Goal: Transaction & Acquisition: Purchase product/service

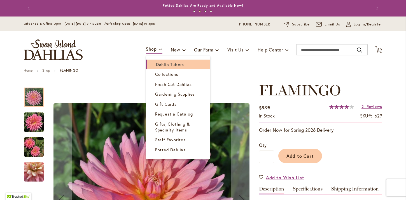
click at [161, 64] on span "Dahlia Tubers" at bounding box center [170, 65] width 28 height 6
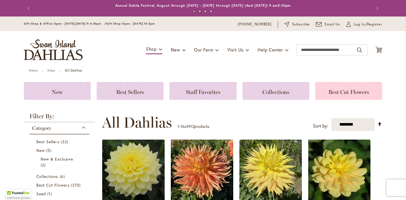
click at [342, 87] on div "Best Cut Flowers" at bounding box center [348, 91] width 67 height 18
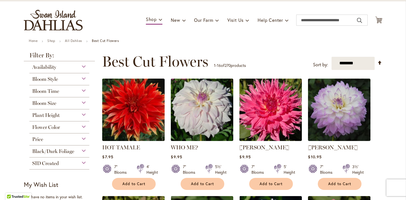
scroll to position [30, 0]
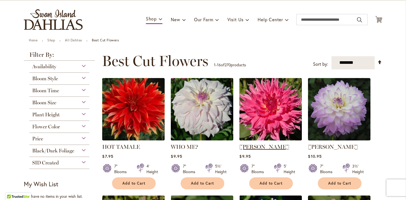
click at [250, 147] on link "HELEN RICHMOND" at bounding box center [264, 147] width 50 height 7
click at [271, 146] on link "HELEN RICHMOND" at bounding box center [264, 147] width 50 height 7
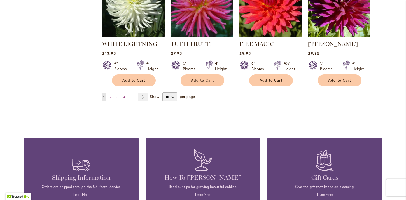
scroll to position [488, 0]
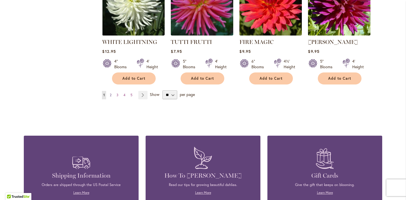
click at [110, 95] on span "2" at bounding box center [111, 95] width 2 height 4
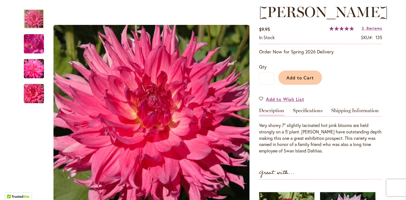
scroll to position [77, 0]
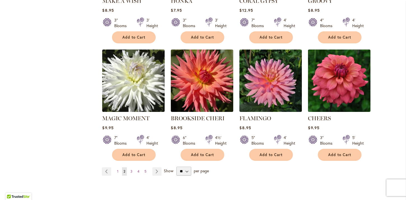
scroll to position [414, 0]
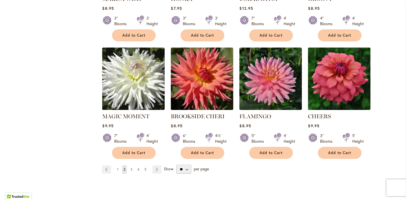
click at [130, 170] on span "3" at bounding box center [131, 169] width 2 height 4
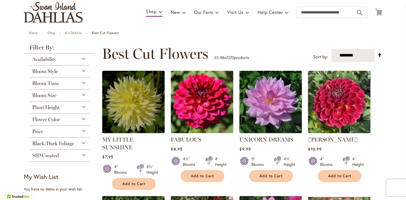
scroll to position [41, 0]
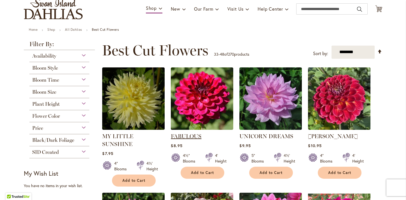
click at [185, 136] on link "FABULOUS" at bounding box center [186, 136] width 31 height 7
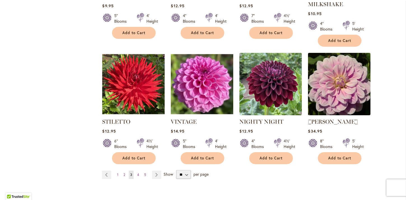
scroll to position [434, 0]
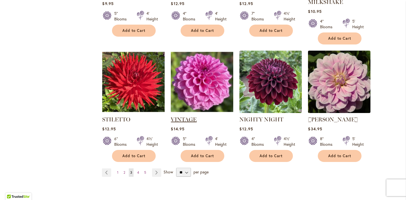
click at [176, 116] on link "VINTAGE" at bounding box center [184, 119] width 26 height 7
click at [137, 171] on span "4" at bounding box center [138, 173] width 2 height 4
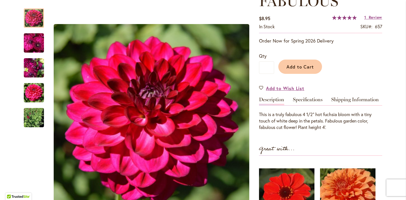
scroll to position [90, 0]
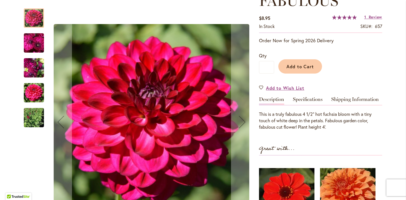
click at [36, 123] on img "FABULOUS" at bounding box center [34, 117] width 20 height 27
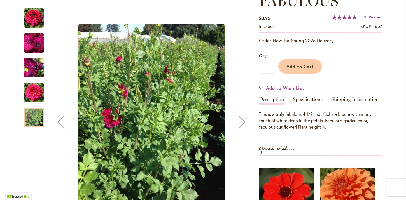
click at [32, 23] on img "FABULOUS" at bounding box center [34, 18] width 20 height 20
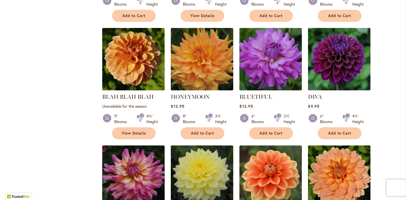
scroll to position [320, 0]
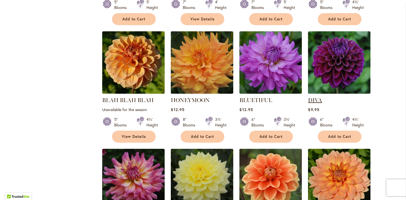
click at [311, 100] on link "DIVA" at bounding box center [315, 100] width 14 height 7
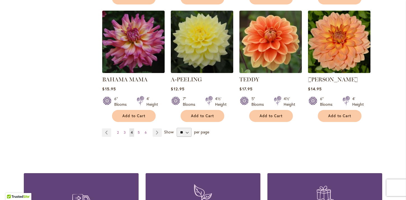
scroll to position [459, 0]
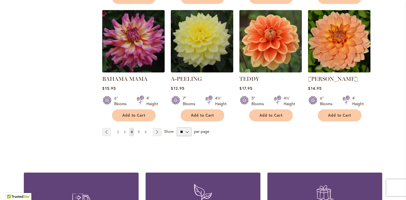
click at [138, 132] on span "5" at bounding box center [139, 132] width 2 height 4
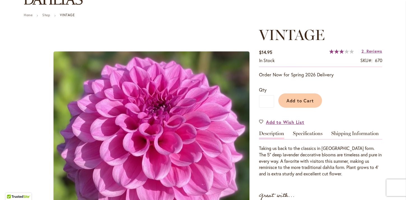
scroll to position [21, 0]
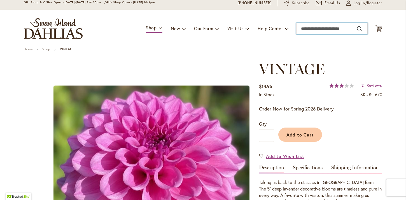
click at [305, 27] on input "Search" at bounding box center [331, 28] width 71 height 11
type input "*******"
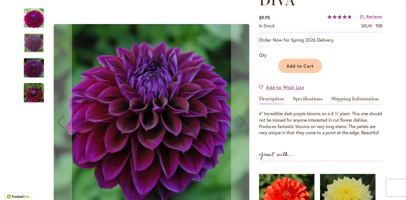
scroll to position [92, 0]
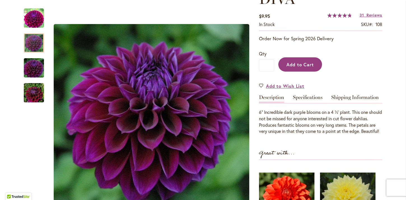
click at [304, 65] on span "Add to Cart" at bounding box center [300, 65] width 28 height 6
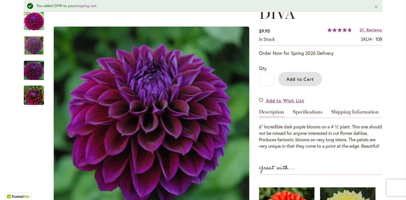
scroll to position [106, 0]
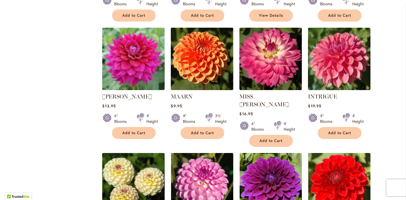
scroll to position [324, 0]
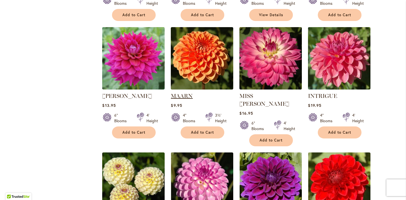
click at [182, 95] on link "MAARN" at bounding box center [182, 96] width 22 height 7
click at [132, 96] on link "CHLOE JANAE" at bounding box center [127, 96] width 50 height 7
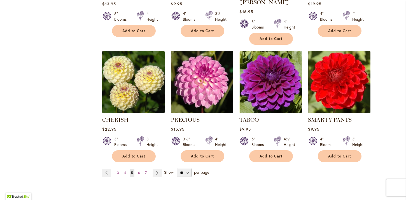
scroll to position [426, 0]
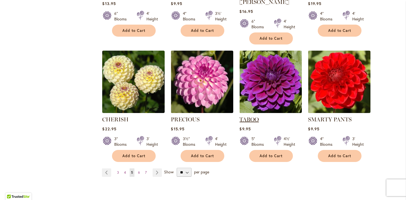
click at [250, 116] on link "TABOO" at bounding box center [248, 119] width 19 height 7
click at [321, 116] on link "SMARTY PANTS" at bounding box center [330, 119] width 44 height 7
click at [138, 171] on span "6" at bounding box center [139, 173] width 2 height 4
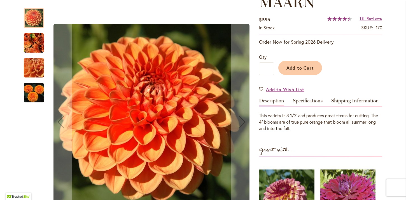
scroll to position [88, 0]
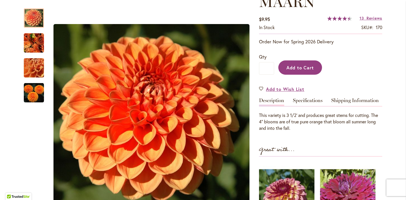
click at [294, 68] on span "Add to Cart" at bounding box center [300, 68] width 28 height 6
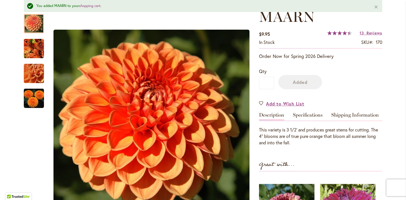
scroll to position [103, 0]
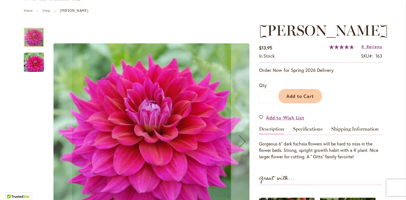
scroll to position [61, 0]
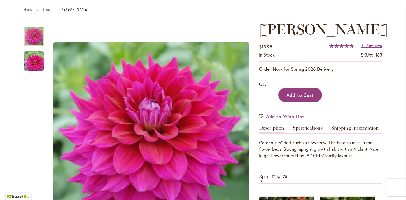
click at [293, 92] on span "Add to Cart" at bounding box center [300, 95] width 28 height 6
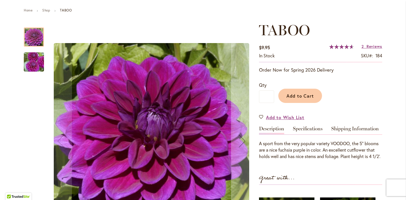
scroll to position [61, 0]
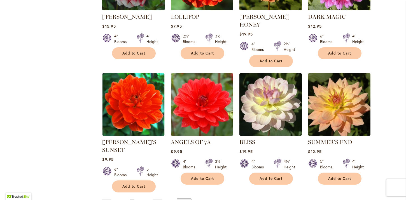
scroll to position [412, 0]
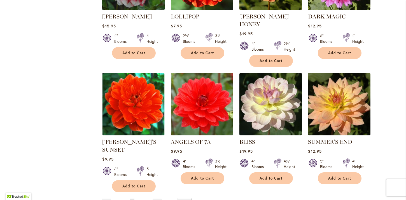
click at [137, 199] on link "Page 7" at bounding box center [139, 203] width 4 height 8
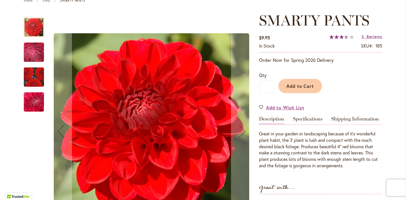
scroll to position [73, 0]
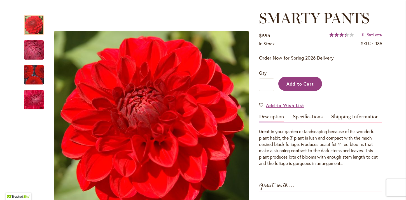
click at [290, 82] on span "Add to Cart" at bounding box center [300, 84] width 28 height 6
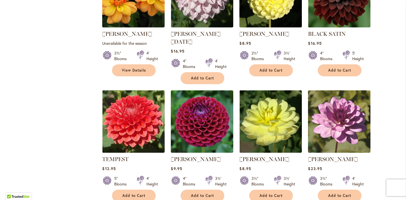
scroll to position [390, 0]
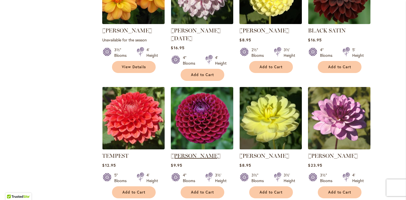
click at [181, 153] on link "[PERSON_NAME]" at bounding box center [196, 156] width 50 height 7
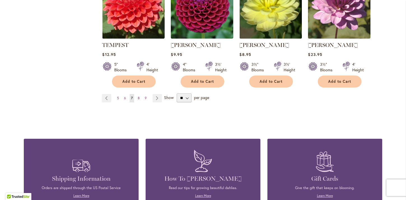
scroll to position [503, 0]
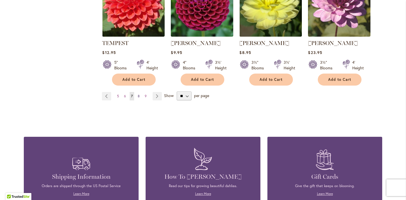
click at [138, 94] on span "8" at bounding box center [139, 96] width 2 height 4
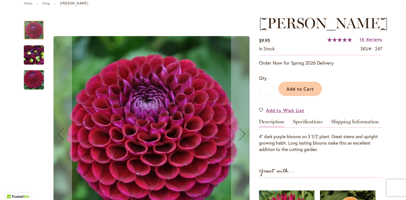
scroll to position [69, 0]
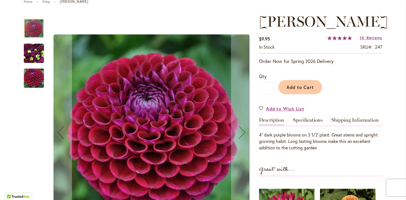
click at [29, 55] on img "IVANETTI" at bounding box center [34, 53] width 20 height 27
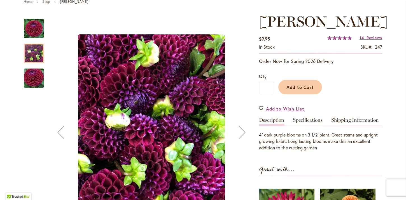
click at [34, 27] on img "Ivanetti" at bounding box center [34, 28] width 20 height 20
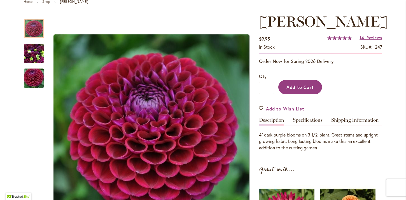
click at [294, 94] on button "Add to Cart" at bounding box center [300, 87] width 44 height 14
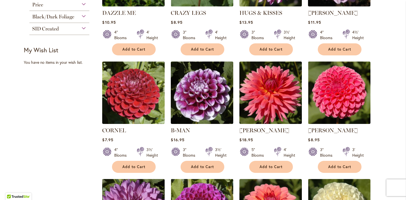
scroll to position [169, 0]
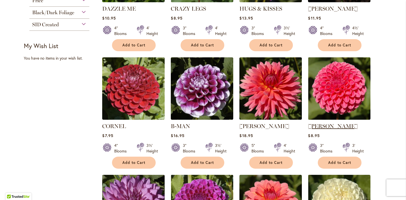
click at [323, 127] on link "REBECCA LYNN" at bounding box center [333, 126] width 50 height 7
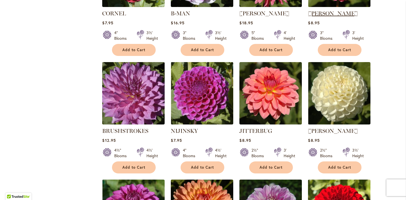
scroll to position [288, 0]
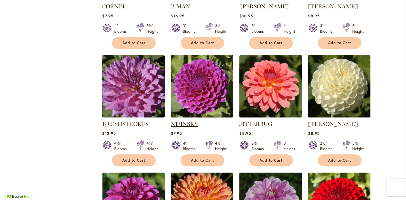
click at [176, 122] on link "NIJINSKY" at bounding box center [184, 124] width 27 height 7
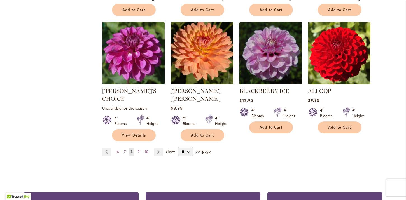
scroll to position [444, 0]
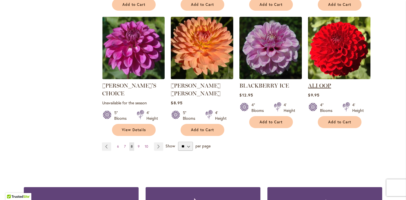
click at [321, 85] on link "ALI OOP" at bounding box center [319, 85] width 23 height 7
click at [138, 144] on span "9" at bounding box center [139, 146] width 2 height 4
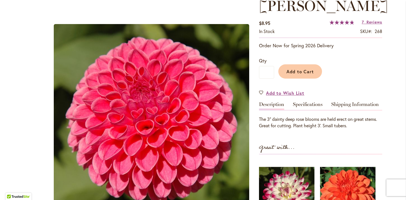
scroll to position [85, 0]
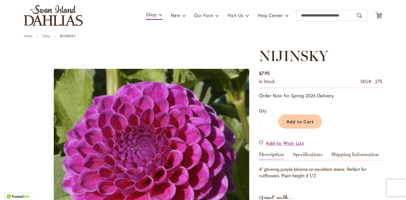
scroll to position [42, 0]
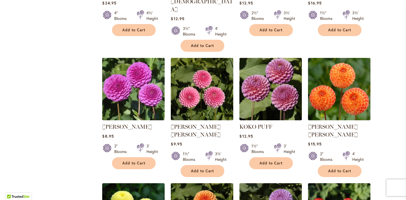
scroll to position [310, 0]
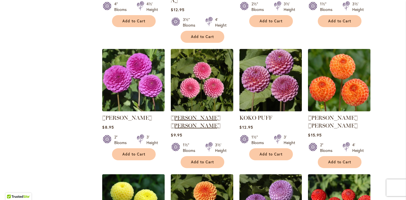
click at [193, 115] on link "[PERSON_NAME] [PERSON_NAME]" at bounding box center [196, 122] width 50 height 15
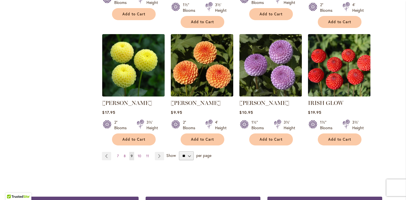
scroll to position [452, 0]
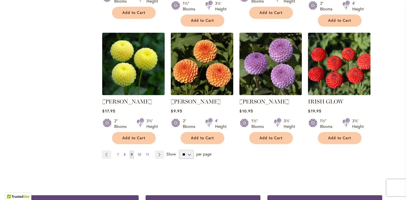
click at [138, 153] on span "10" at bounding box center [139, 155] width 3 height 4
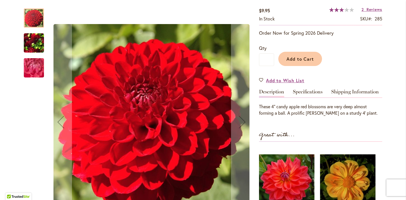
scroll to position [97, 0]
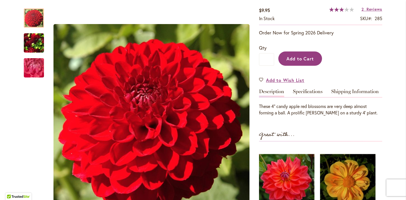
click at [291, 58] on span "Add to Cart" at bounding box center [300, 59] width 28 height 6
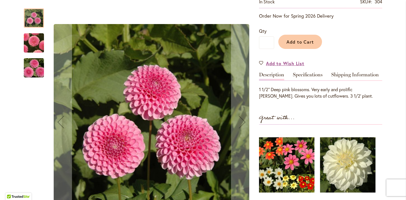
scroll to position [129, 0]
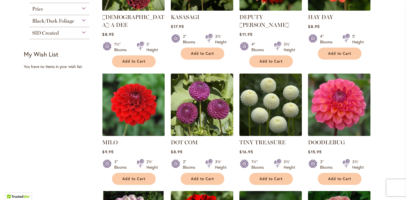
scroll to position [161, 0]
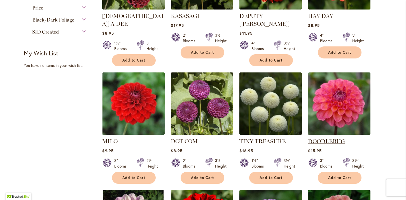
click at [324, 138] on link "DOODLEBUG" at bounding box center [326, 141] width 37 height 7
click at [107, 138] on link "MILO" at bounding box center [109, 141] width 15 height 7
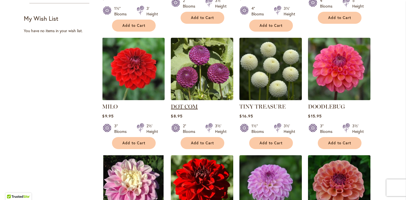
scroll to position [198, 0]
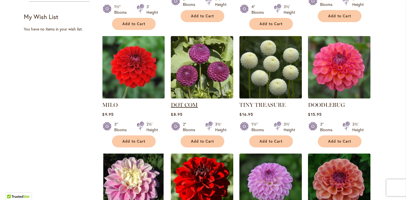
click at [175, 102] on link "DOT COM" at bounding box center [184, 105] width 27 height 7
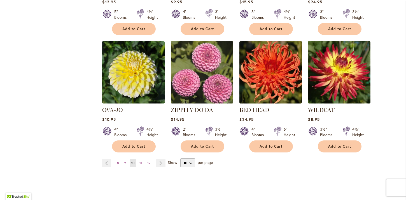
scroll to position [429, 0]
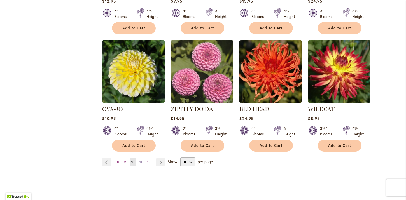
click at [139, 160] on span "11" at bounding box center [140, 162] width 3 height 4
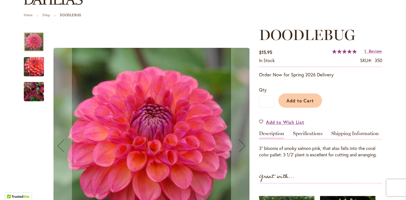
scroll to position [59, 0]
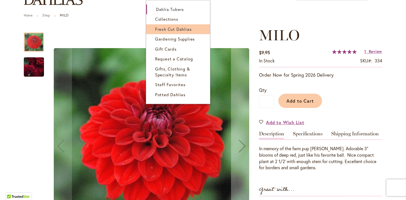
scroll to position [56, 0]
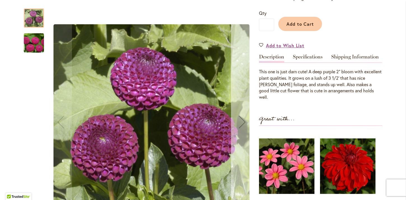
scroll to position [132, 0]
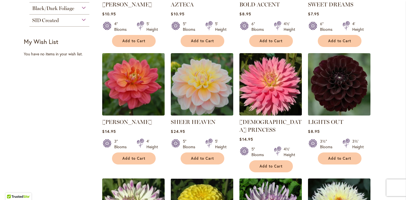
scroll to position [175, 0]
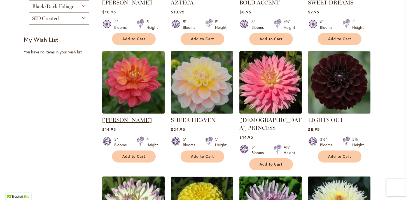
click at [113, 121] on link "LORA ASHLEY" at bounding box center [127, 120] width 50 height 7
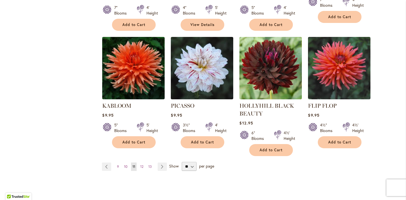
scroll to position [444, 0]
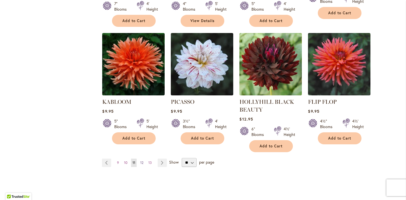
click at [140, 161] on span "12" at bounding box center [141, 163] width 3 height 4
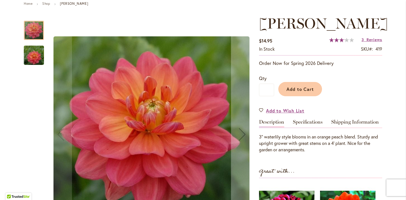
scroll to position [67, 0]
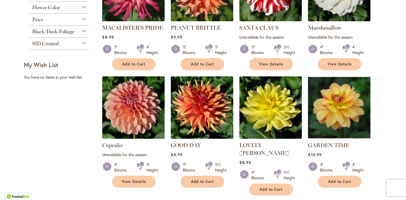
scroll to position [154, 0]
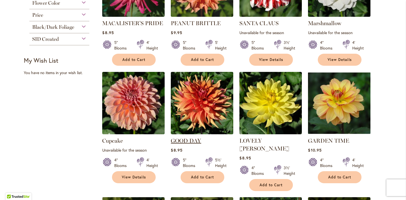
click at [185, 142] on link "GOOD DAY" at bounding box center [186, 140] width 30 height 7
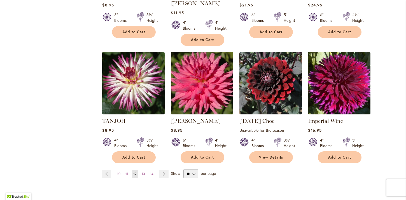
scroll to position [426, 0]
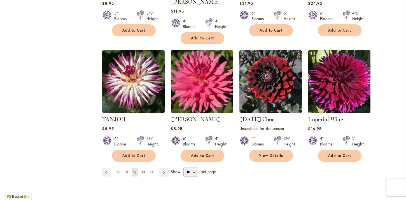
click at [142, 170] on span "13" at bounding box center [143, 172] width 3 height 4
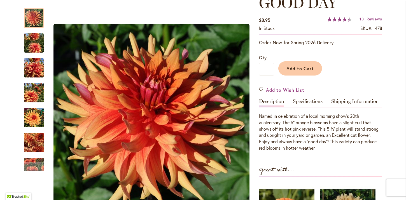
scroll to position [90, 0]
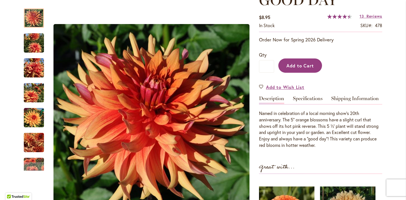
click at [292, 68] on span "Add to Cart" at bounding box center [300, 66] width 28 height 6
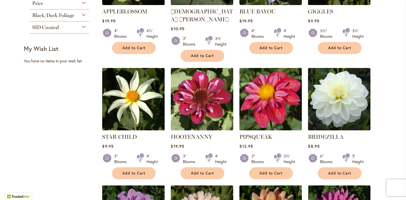
scroll to position [166, 0]
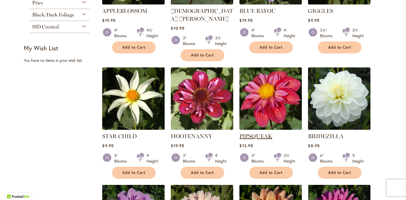
click at [252, 133] on link "PIPSQUEAK" at bounding box center [255, 136] width 33 height 7
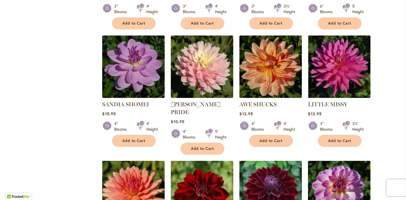
scroll to position [308, 0]
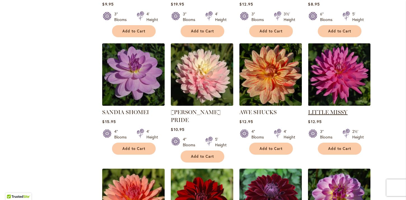
click at [324, 109] on link "LITTLE MISSY" at bounding box center [327, 112] width 39 height 7
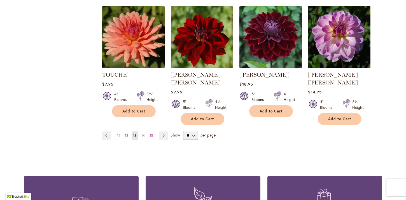
scroll to position [494, 0]
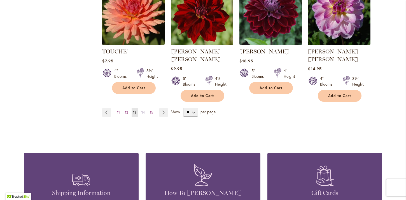
click at [141, 110] on span "14" at bounding box center [142, 112] width 3 height 4
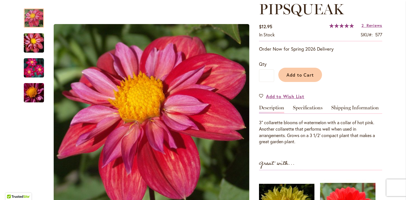
scroll to position [81, 0]
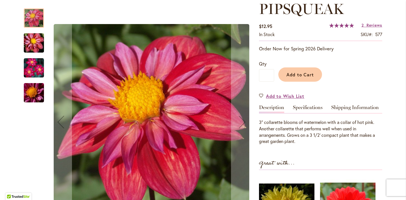
click at [33, 68] on img "PIPSQUEAK" at bounding box center [34, 68] width 20 height 20
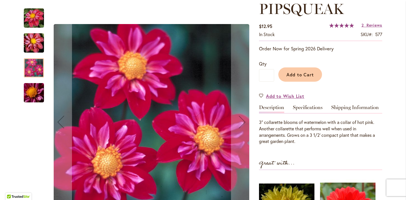
click at [32, 44] on img "PIPSQUEAK" at bounding box center [34, 43] width 40 height 27
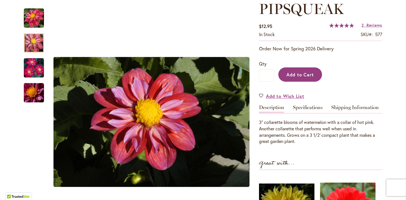
click at [303, 77] on span "Add to Cart" at bounding box center [300, 75] width 28 height 6
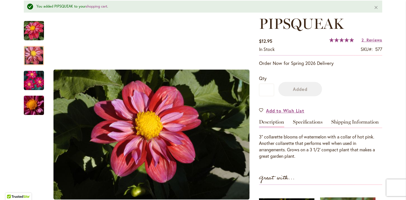
scroll to position [96, 0]
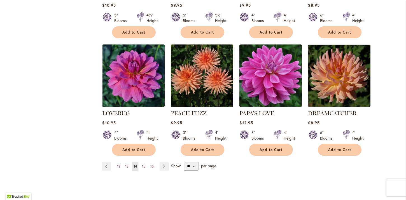
scroll to position [427, 0]
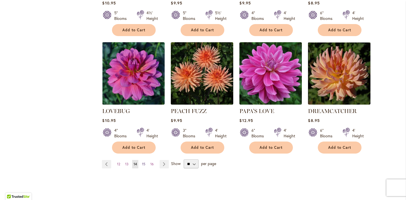
click at [142, 162] on span "15" at bounding box center [143, 164] width 3 height 4
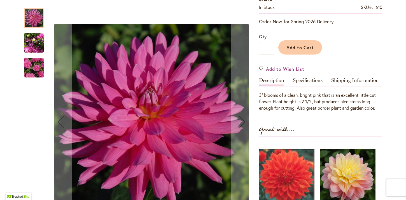
scroll to position [110, 0]
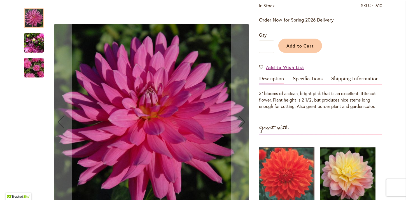
click at [27, 41] on img "LITTLE MISSY" at bounding box center [34, 43] width 20 height 27
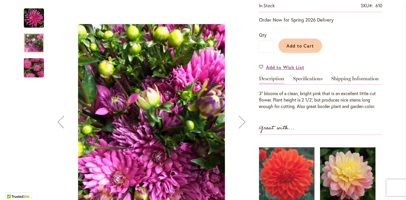
click at [29, 73] on img "LITTLE MISSY" at bounding box center [34, 68] width 40 height 27
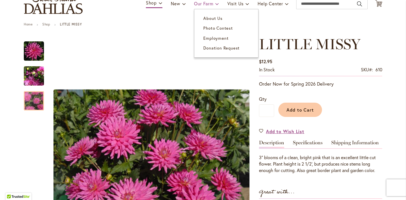
scroll to position [48, 0]
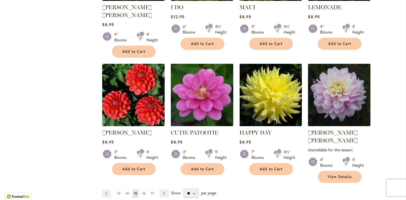
scroll to position [432, 0]
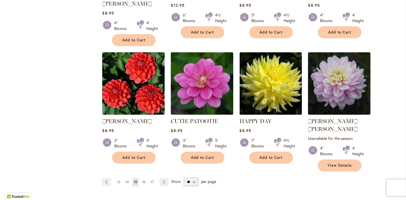
click at [142, 180] on span "16" at bounding box center [143, 182] width 3 height 4
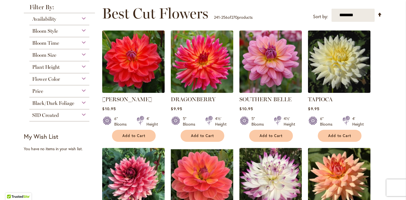
scroll to position [79, 0]
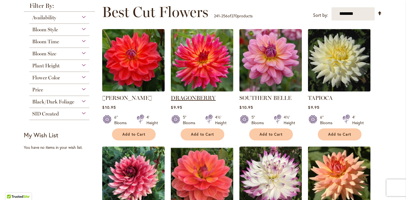
click at [178, 97] on link "DRAGONBERRY" at bounding box center [193, 98] width 45 height 7
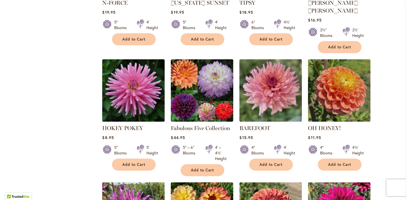
scroll to position [299, 0]
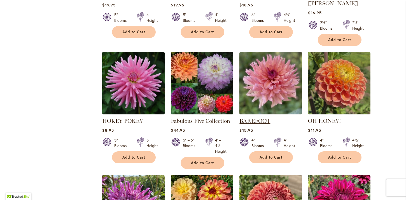
click at [240, 118] on link "BAREFOOT" at bounding box center [254, 121] width 31 height 7
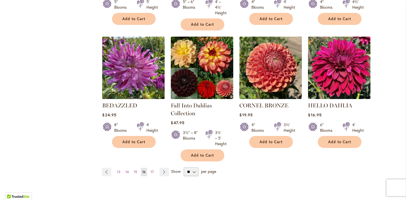
scroll to position [445, 0]
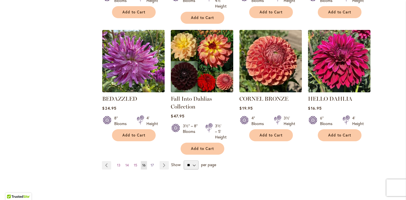
click at [151, 163] on span "17" at bounding box center [152, 165] width 3 height 4
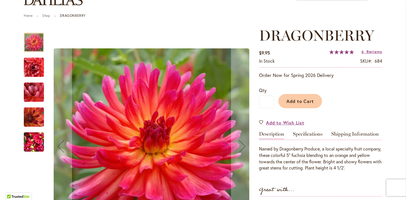
scroll to position [56, 0]
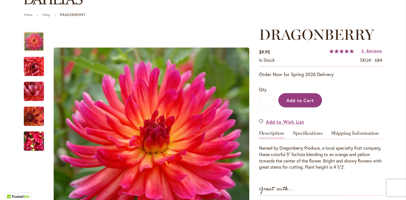
click at [311, 102] on span "Add to Cart" at bounding box center [300, 100] width 28 height 6
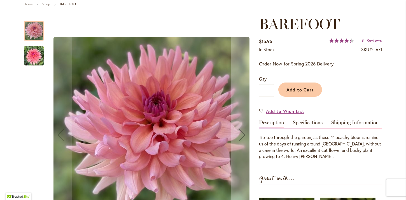
scroll to position [74, 0]
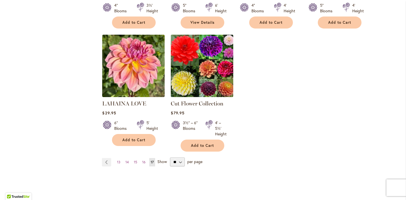
scroll to position [449, 0]
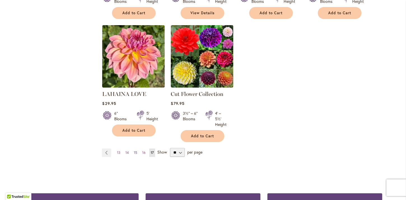
click at [134, 153] on span "15" at bounding box center [135, 153] width 3 height 4
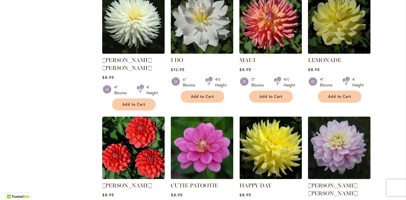
scroll to position [368, 0]
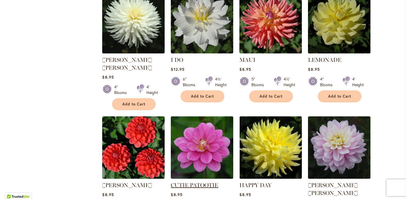
click at [183, 182] on link "CUTIE PATOOTIE" at bounding box center [194, 185] width 47 height 7
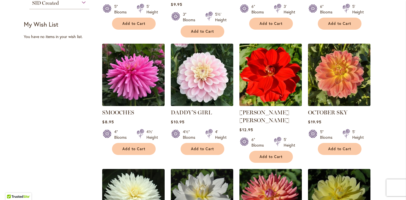
scroll to position [0, 0]
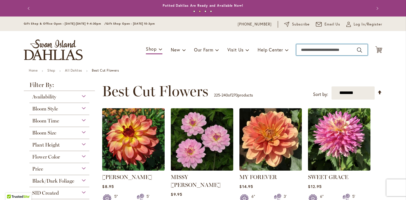
click at [322, 48] on input "Search" at bounding box center [331, 49] width 71 height 11
type input "*"
type input "********"
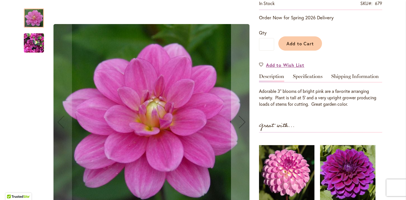
scroll to position [113, 0]
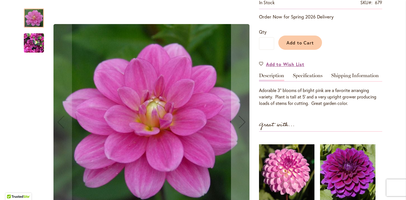
click at [33, 45] on img "CUTIE PATOOTIE" at bounding box center [34, 43] width 20 height 27
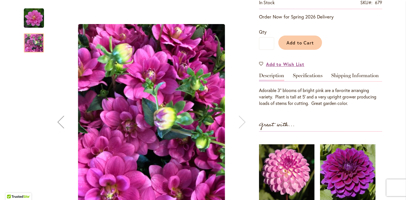
click at [32, 19] on img "CUTIE PATOOTIE" at bounding box center [34, 18] width 20 height 20
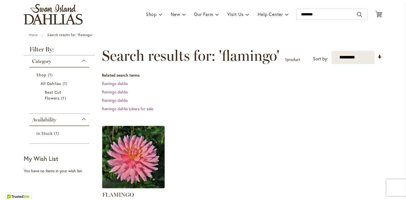
scroll to position [36, 0]
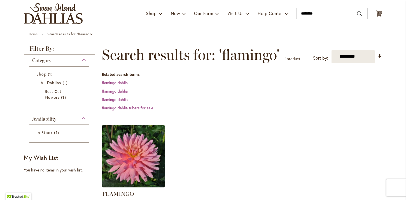
click at [127, 149] on img at bounding box center [134, 156] width 66 height 66
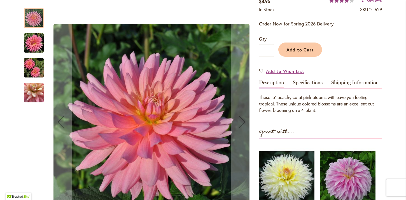
scroll to position [107, 0]
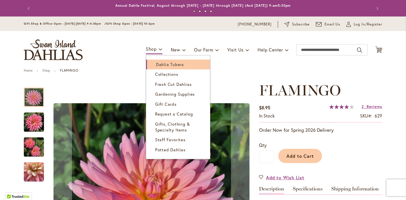
click at [156, 64] on span "Dahlia Tubers" at bounding box center [170, 65] width 28 height 6
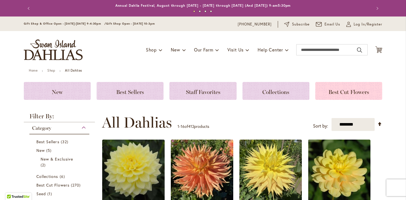
click at [337, 92] on span "Best Cut Flowers" at bounding box center [348, 92] width 41 height 7
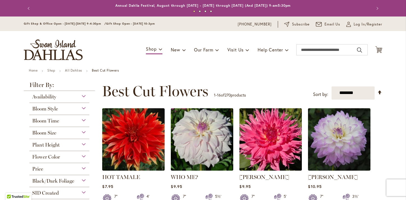
click at [83, 156] on div "Flower Color" at bounding box center [59, 155] width 60 height 9
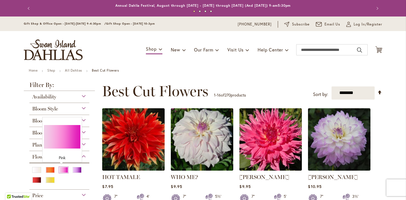
click at [61, 169] on div "Pink" at bounding box center [63, 170] width 9 height 6
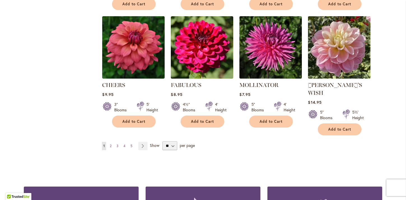
scroll to position [470, 0]
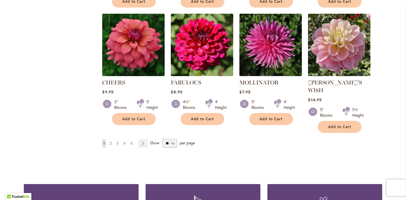
click at [110, 141] on span "2" at bounding box center [111, 143] width 2 height 4
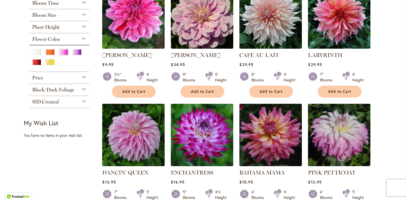
scroll to position [140, 0]
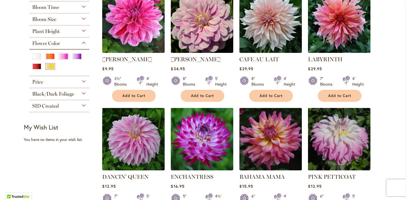
click at [47, 67] on div "Yellow" at bounding box center [50, 67] width 9 height 6
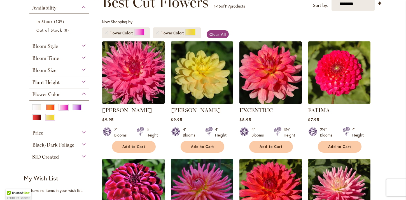
scroll to position [91, 0]
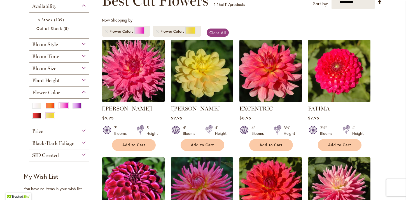
click at [197, 109] on link "[PERSON_NAME]" at bounding box center [196, 108] width 50 height 7
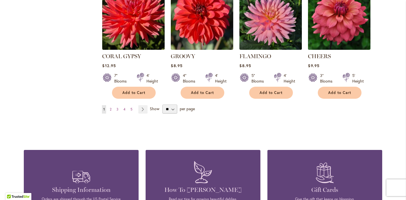
scroll to position [499, 0]
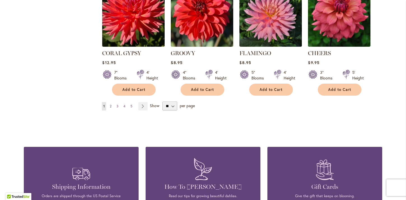
click at [110, 106] on span "2" at bounding box center [111, 106] width 2 height 4
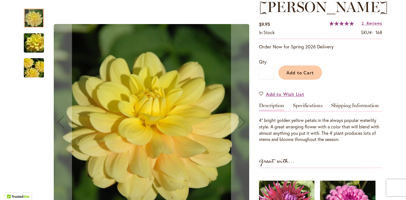
scroll to position [84, 0]
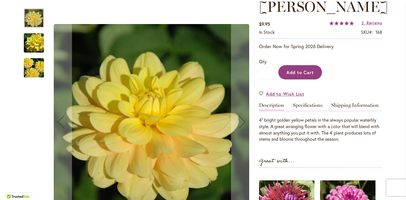
click at [304, 76] on button "Add to Cart" at bounding box center [300, 72] width 44 height 14
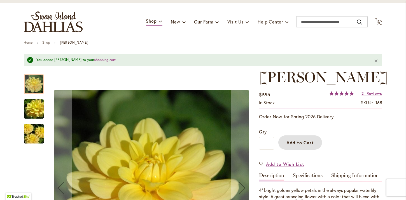
scroll to position [0, 0]
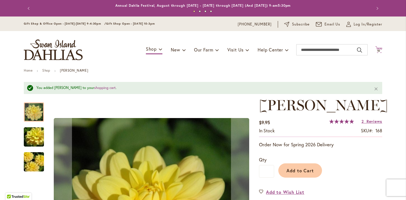
click at [377, 51] on span "10" at bounding box center [378, 51] width 3 height 4
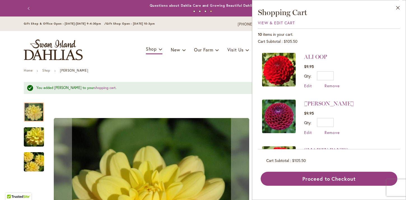
scroll to position [186, 0]
click at [329, 85] on span "Remove" at bounding box center [332, 85] width 15 height 5
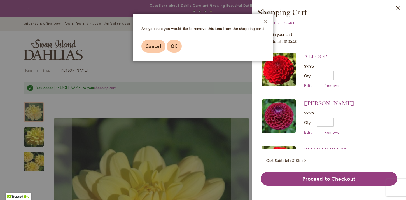
click at [175, 45] on span "OK" at bounding box center [174, 46] width 7 height 6
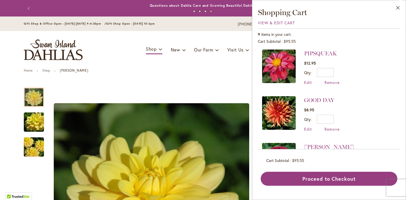
scroll to position [96, 0]
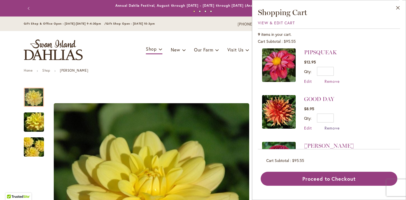
click at [334, 127] on span "Remove" at bounding box center [332, 127] width 15 height 5
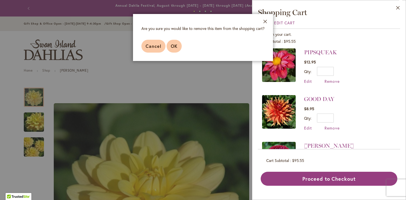
click at [173, 45] on span "OK" at bounding box center [174, 46] width 7 height 6
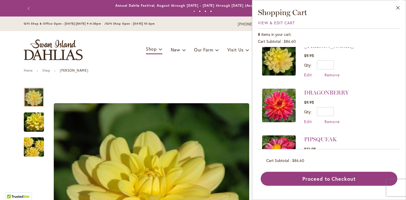
scroll to position [0, 0]
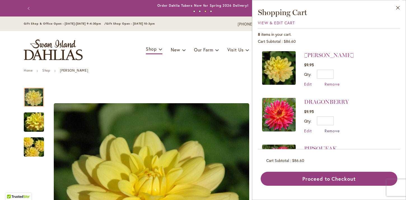
click at [329, 132] on span "Remove" at bounding box center [332, 130] width 15 height 5
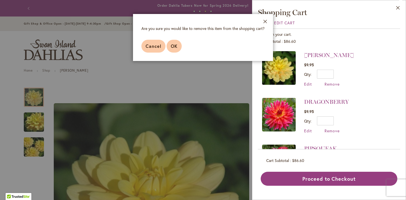
click at [172, 48] on span "OK" at bounding box center [174, 46] width 7 height 6
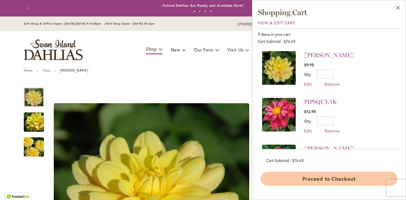
click at [326, 182] on button "Proceed to Checkout" at bounding box center [329, 179] width 137 height 14
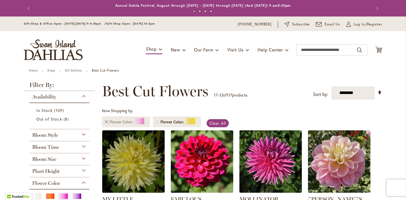
click at [105, 121] on link "Remove Flower Color Pink" at bounding box center [106, 121] width 3 height 3
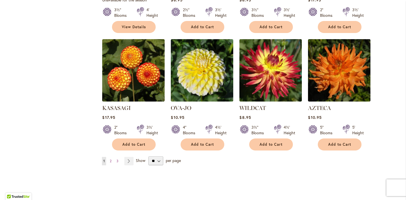
scroll to position [463, 0]
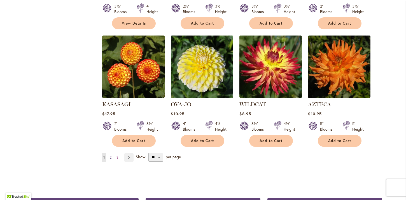
click at [110, 155] on span "2" at bounding box center [111, 157] width 2 height 4
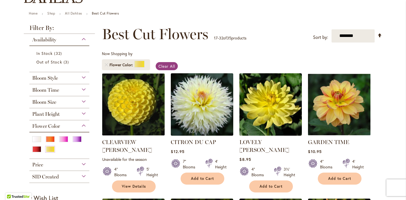
scroll to position [57, 0]
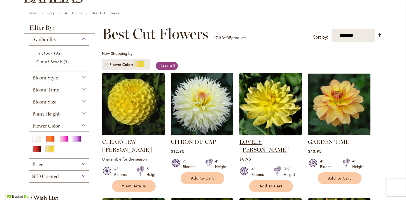
click at [259, 143] on link "LOVELY [PERSON_NAME]" at bounding box center [264, 146] width 50 height 15
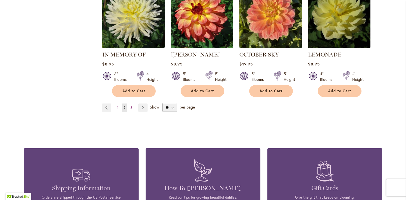
scroll to position [508, 0]
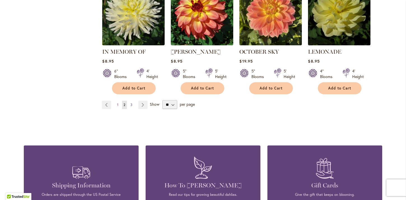
click at [130, 103] on span "3" at bounding box center [131, 105] width 2 height 4
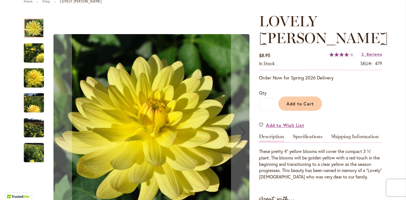
scroll to position [69, 0]
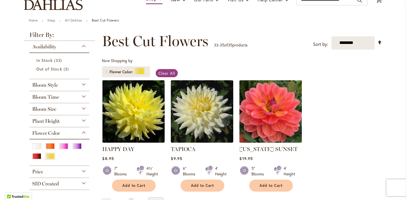
scroll to position [52, 0]
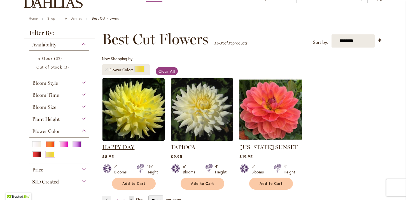
click at [116, 146] on link "HAPPY DAY" at bounding box center [118, 147] width 32 height 7
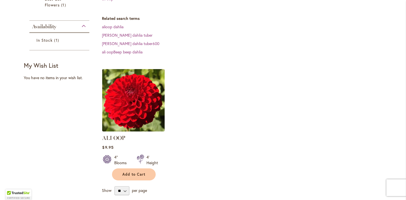
scroll to position [135, 0]
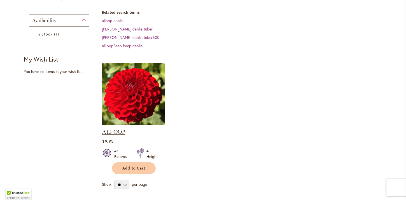
click at [112, 129] on link "ALI OOP" at bounding box center [113, 132] width 23 height 7
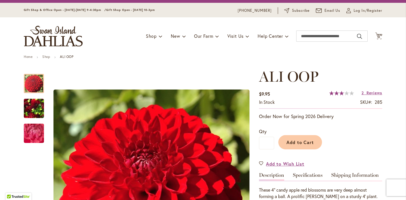
scroll to position [8, 0]
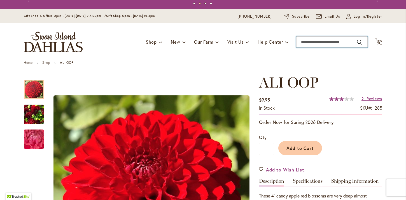
click at [320, 42] on input "Search" at bounding box center [331, 41] width 71 height 11
type input "**********"
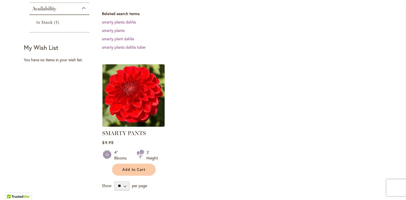
scroll to position [148, 0]
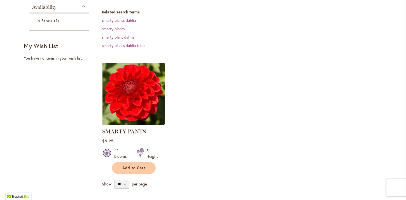
click at [135, 131] on link "SMARTY PANTS" at bounding box center [124, 131] width 44 height 7
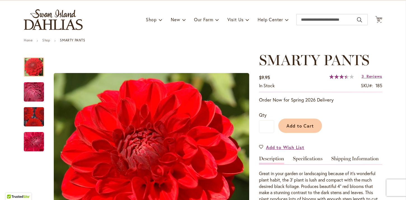
scroll to position [13, 0]
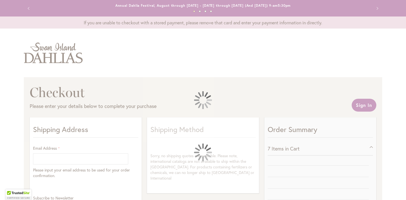
select select "**"
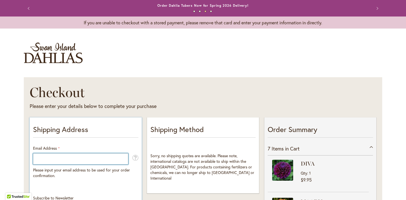
click at [109, 158] on input "Email Address" at bounding box center [80, 158] width 95 height 11
type input "**********"
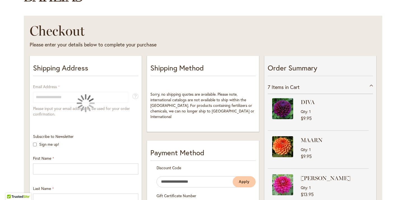
scroll to position [64, 0]
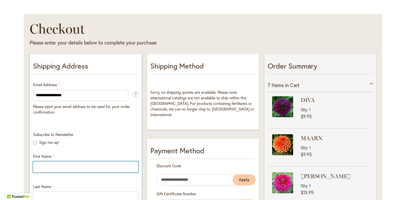
click at [58, 166] on input "First Name" at bounding box center [85, 167] width 105 height 11
type input "*****"
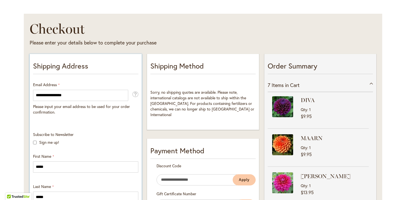
type input "**********"
select select "**"
type input "********"
type input "*****"
type input "**********"
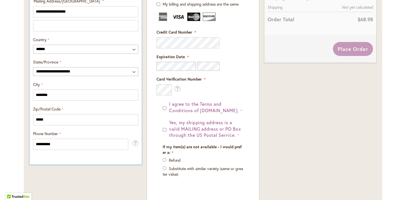
scroll to position [300, 0]
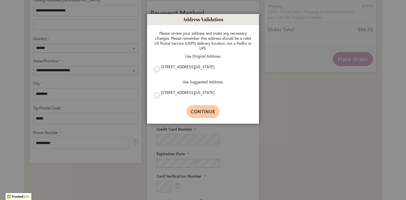
click at [198, 112] on span "Continue" at bounding box center [203, 112] width 25 height 6
type input "**********"
type input "********"
type input "**********"
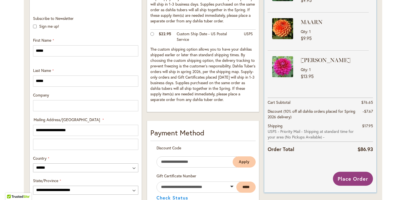
scroll to position [184, 0]
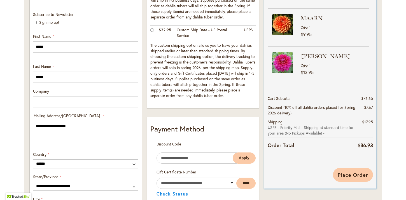
click at [347, 175] on span "Place Order" at bounding box center [353, 175] width 31 height 7
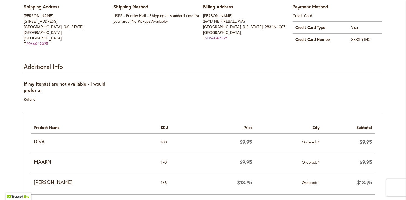
scroll to position [159, 0]
